Goal: Task Accomplishment & Management: Complete application form

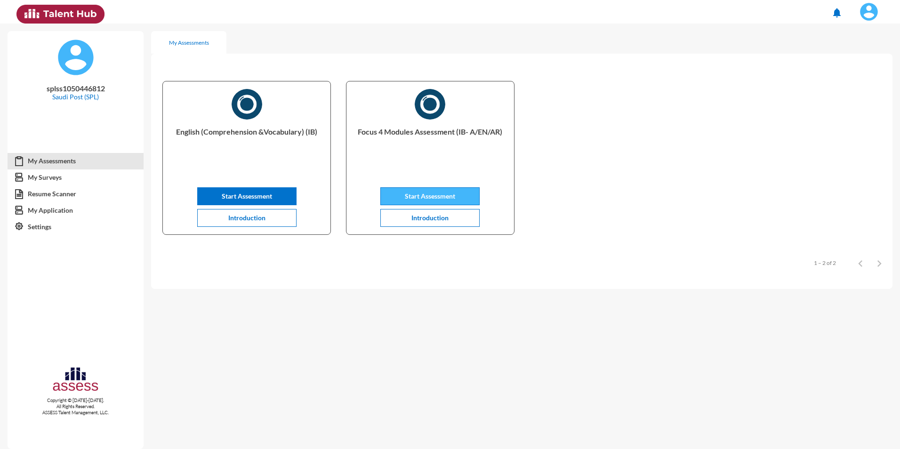
click at [459, 203] on button "Start Assessment" at bounding box center [429, 196] width 99 height 18
click at [40, 173] on link "My Surveys" at bounding box center [76, 177] width 136 height 17
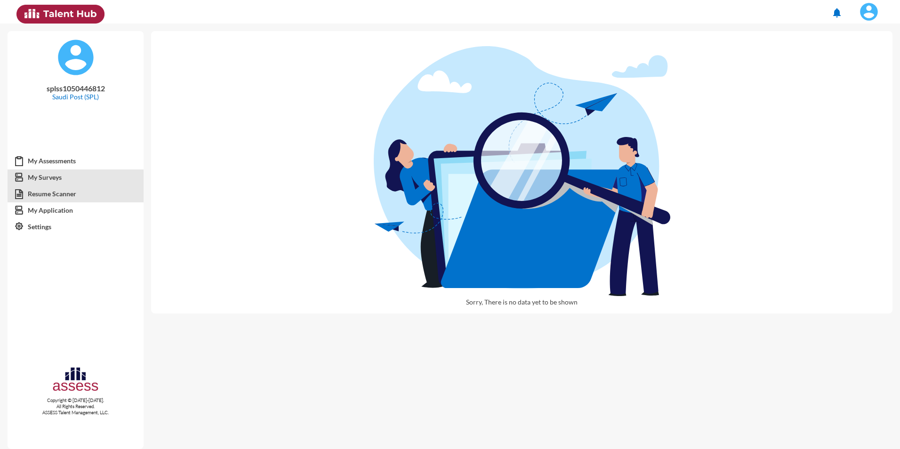
click at [48, 198] on link "Resume Scanner" at bounding box center [76, 193] width 136 height 17
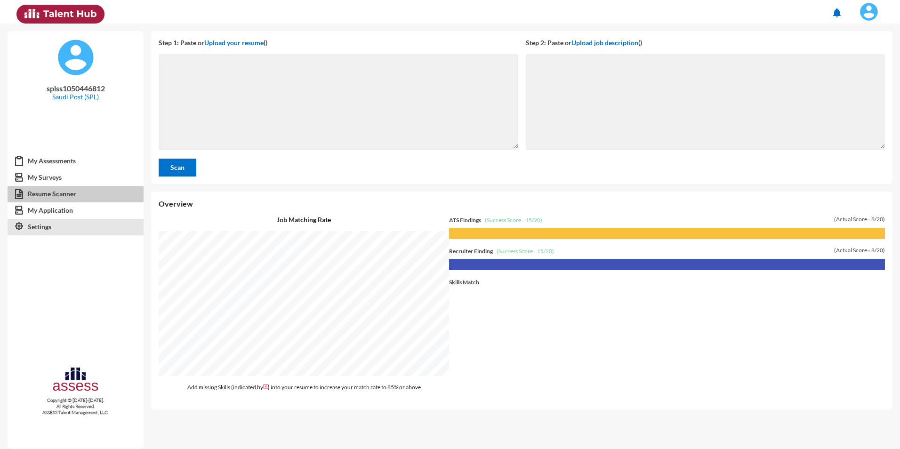
scroll to position [425, 748]
click at [44, 210] on link "My Application" at bounding box center [76, 210] width 136 height 17
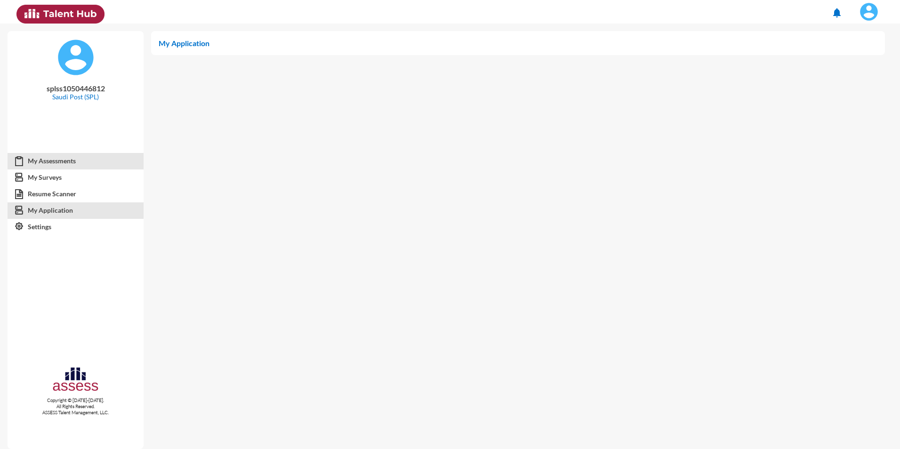
click at [48, 158] on link "My Assessments" at bounding box center [76, 160] width 136 height 17
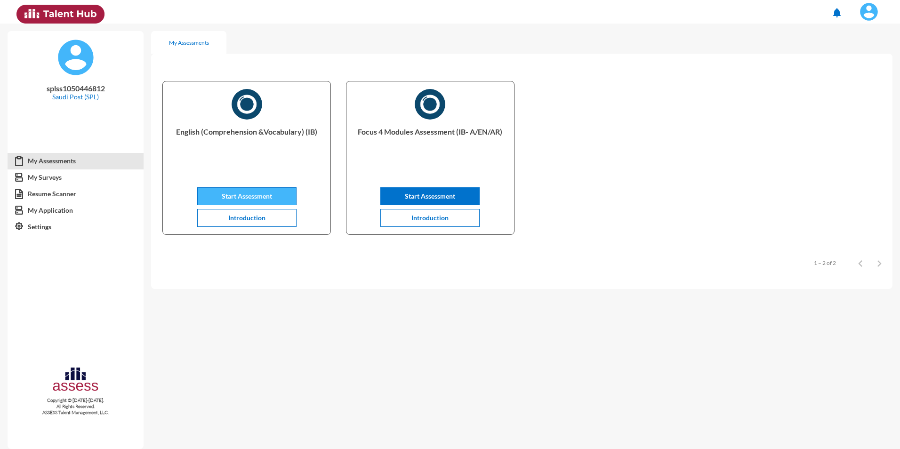
click at [231, 192] on span "Start Assessment" at bounding box center [247, 196] width 50 height 8
click at [228, 201] on button "Start Assessment" at bounding box center [246, 196] width 99 height 18
click at [67, 163] on link "My Assessments" at bounding box center [76, 160] width 136 height 17
click at [42, 159] on link "My Assessments" at bounding box center [76, 160] width 136 height 17
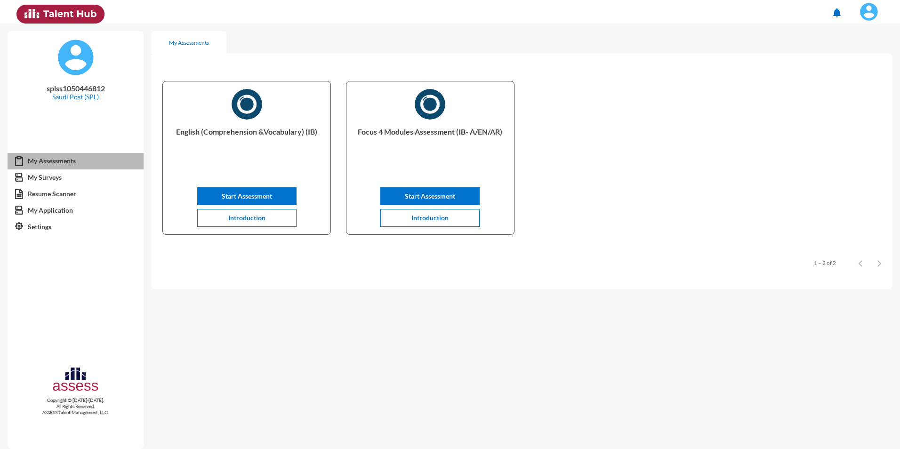
click at [42, 159] on link "My Assessments" at bounding box center [76, 160] width 136 height 17
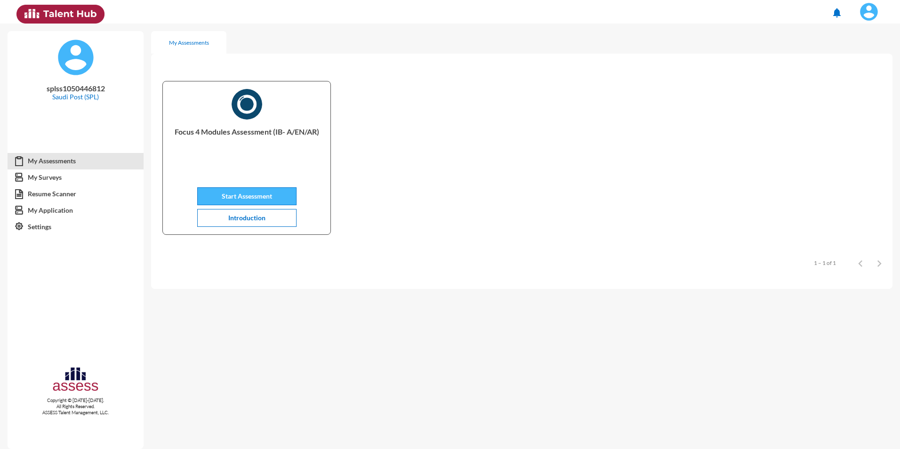
click at [255, 193] on span "Start Assessment" at bounding box center [247, 196] width 50 height 8
